Goal: Information Seeking & Learning: Learn about a topic

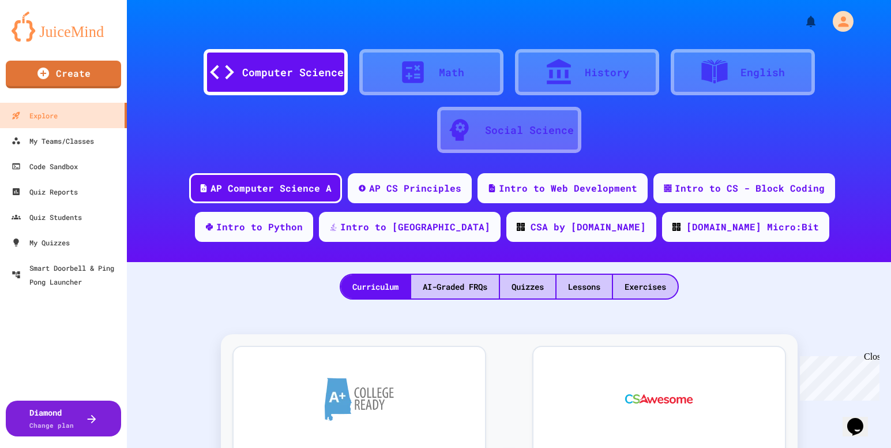
click at [76, 30] on img at bounding box center [64, 27] width 104 height 30
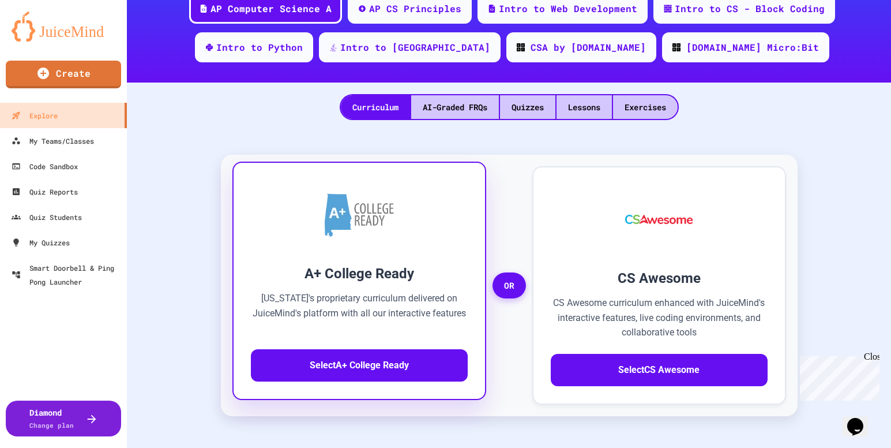
scroll to position [160, 0]
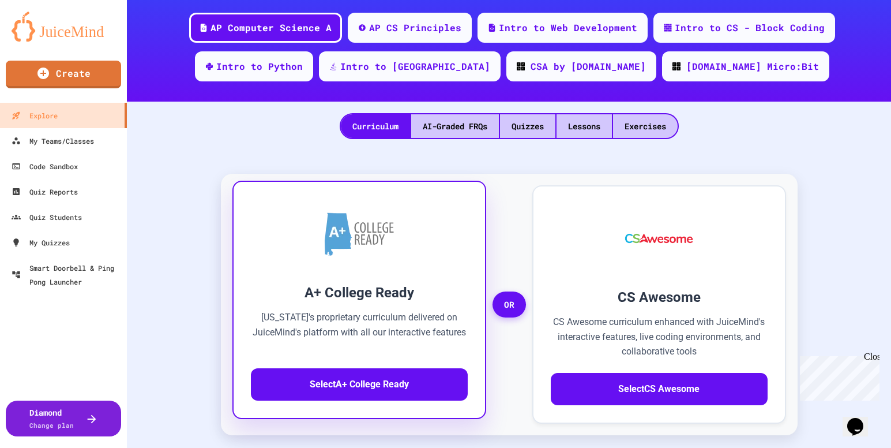
click at [394, 302] on h3 "A+ College Ready" at bounding box center [359, 292] width 217 height 21
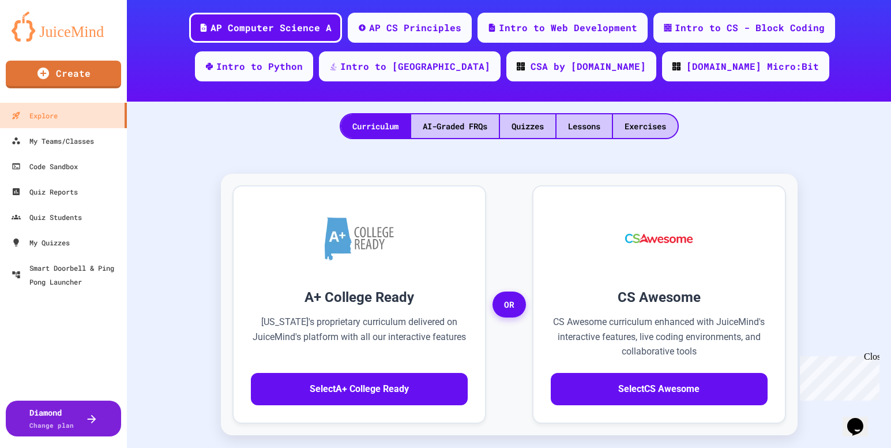
click at [11, 447] on icon "button" at bounding box center [7, 455] width 8 height 8
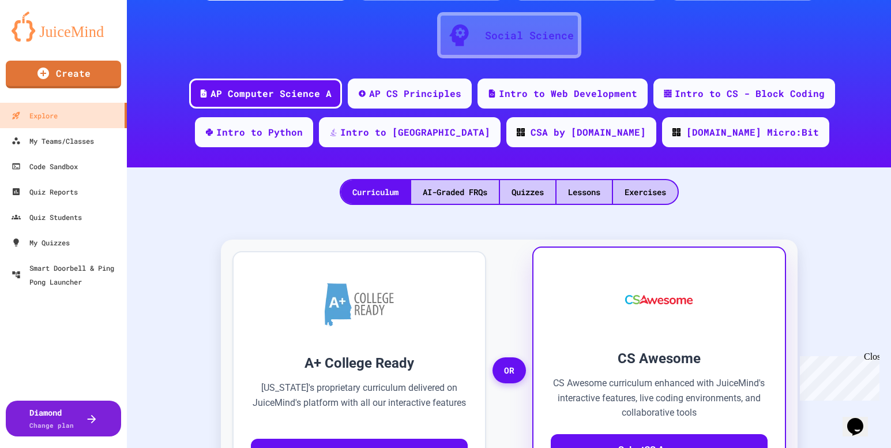
scroll to position [0, 0]
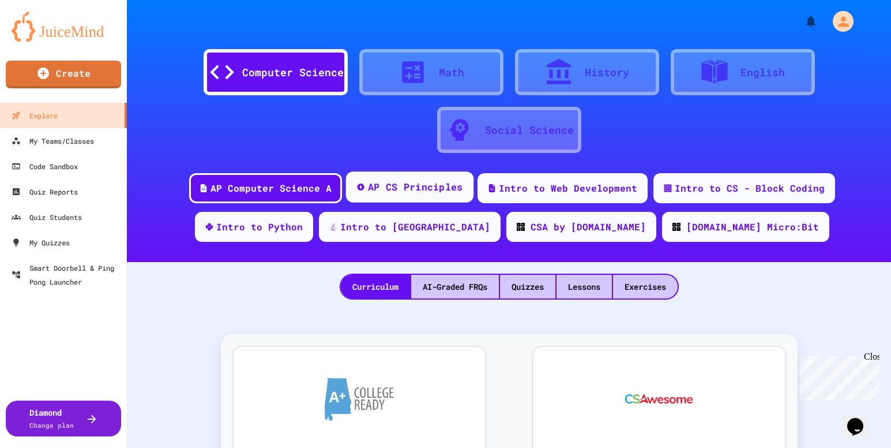
click at [367, 188] on div "AP CS Principles" at bounding box center [414, 187] width 95 height 14
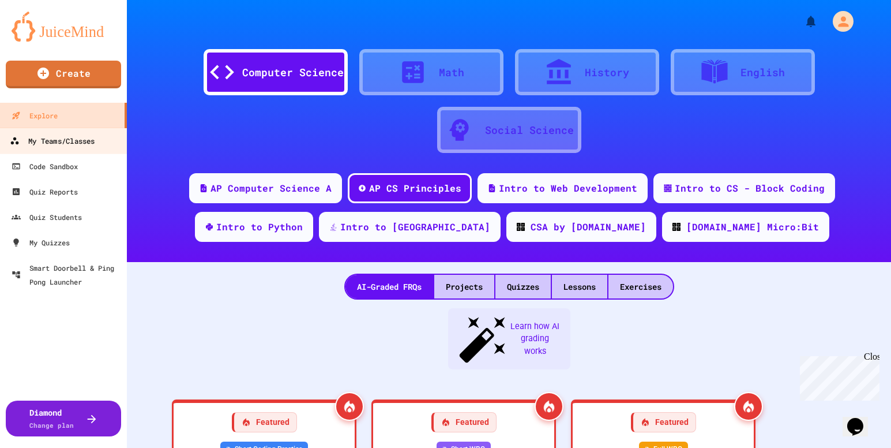
click at [72, 140] on div "My Teams/Classes" at bounding box center [52, 141] width 85 height 14
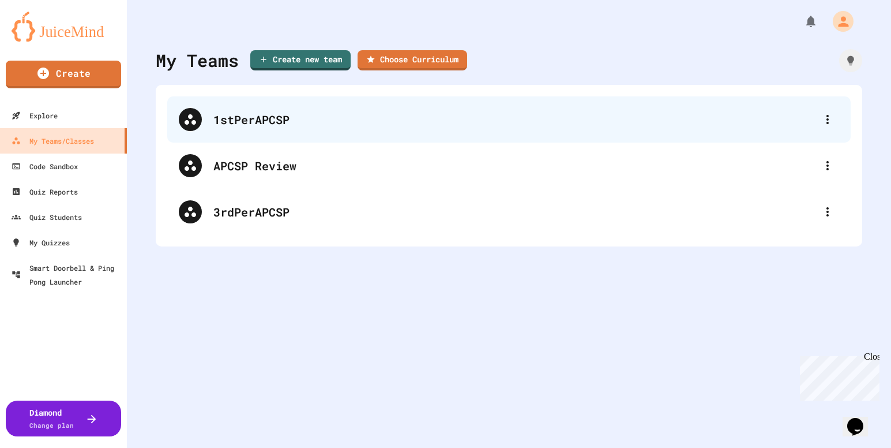
click at [230, 125] on div "1stPerAPCSP" at bounding box center [514, 119] width 603 height 17
